Goal: Task Accomplishment & Management: Use online tool/utility

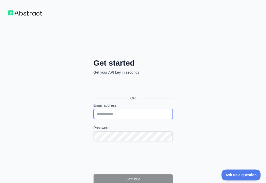
click at [93, 109] on input "Email address" at bounding box center [132, 114] width 79 height 10
paste input "**********"
type input "**********"
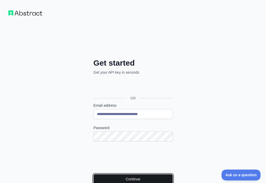
click at [93, 174] on button "Continue" at bounding box center [132, 179] width 79 height 10
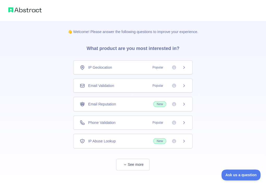
click at [136, 85] on div "Email Validation Popular" at bounding box center [133, 85] width 106 height 5
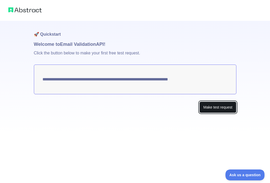
click at [209, 104] on button "Make test request" at bounding box center [217, 108] width 37 height 12
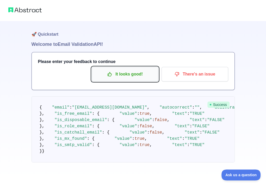
click at [109, 72] on icon "button" at bounding box center [109, 74] width 5 height 5
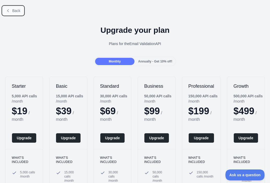
click at [12, 11] on span "Back" at bounding box center [16, 11] width 8 height 4
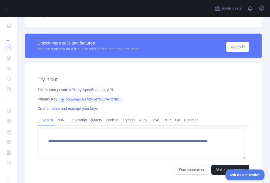
scroll to position [132, 0]
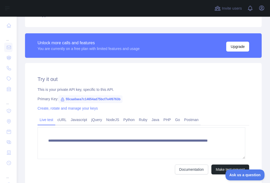
click at [100, 98] on span "55caa0aea7c14654ad75bcf7e4f6763b" at bounding box center [90, 99] width 64 height 8
copy span "55caa0aea7c14654ad75bcf7e4f6763b"
